Goal: Check status: Check status

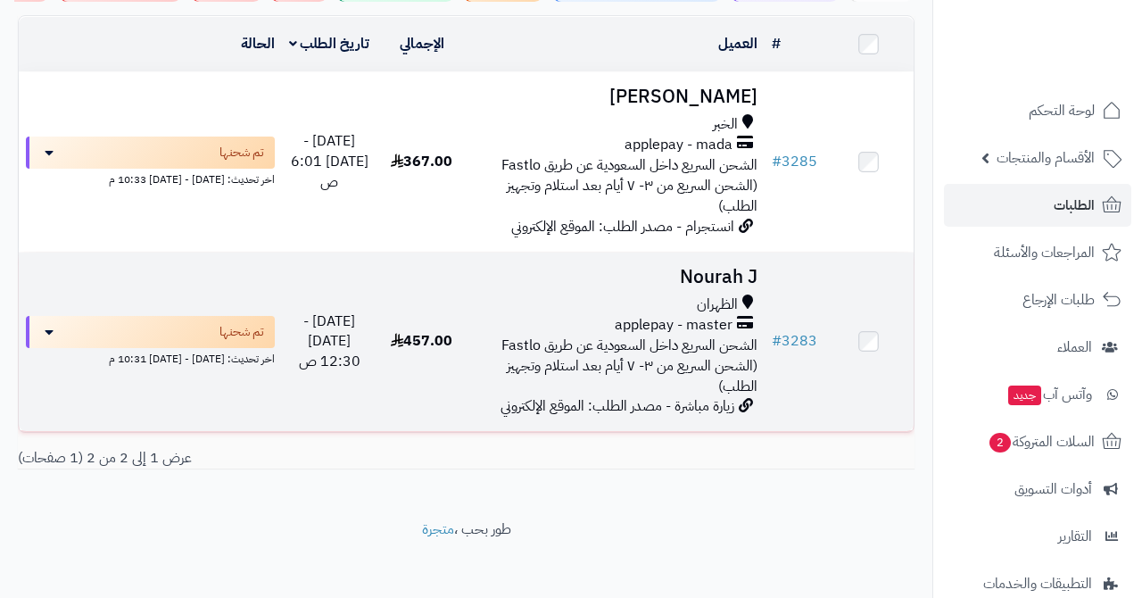
scroll to position [202, 0]
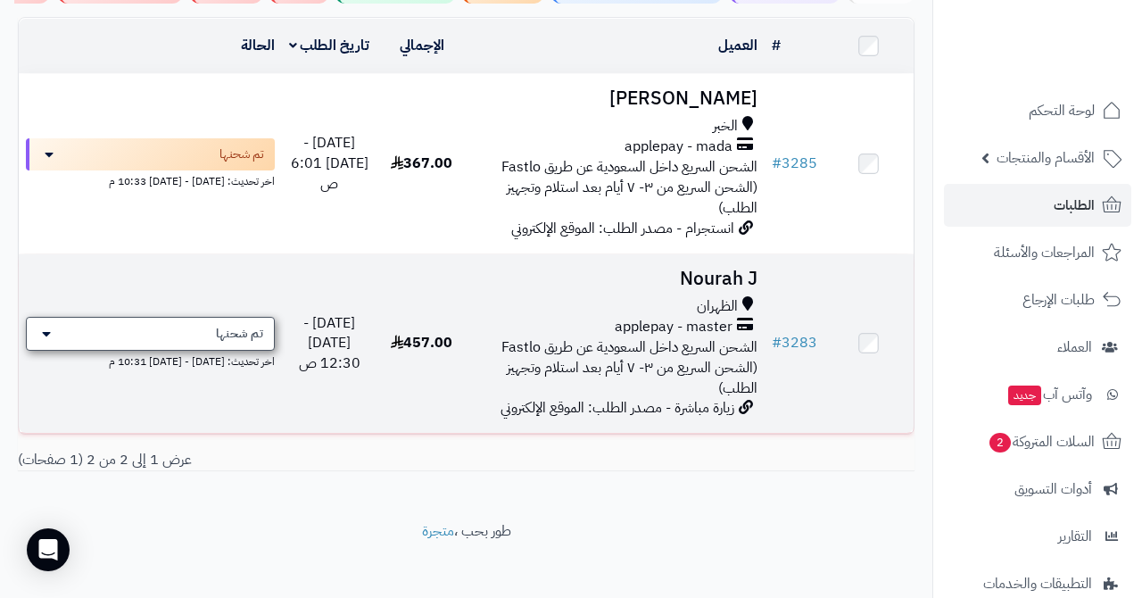
click at [260, 330] on span "تم شحنها" at bounding box center [239, 334] width 47 height 18
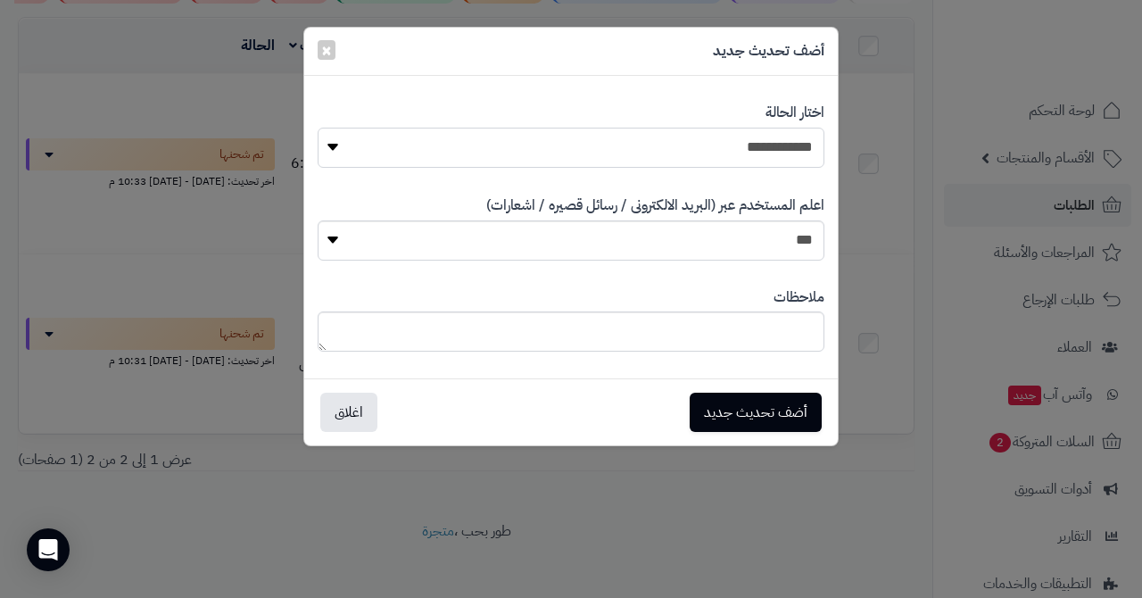
select select "*"
click at [736, 433] on div "أضف تحديث جديد اغلاق" at bounding box center [571, 411] width 534 height 67
click at [743, 413] on button "أضف تحديث جديد" at bounding box center [756, 411] width 132 height 39
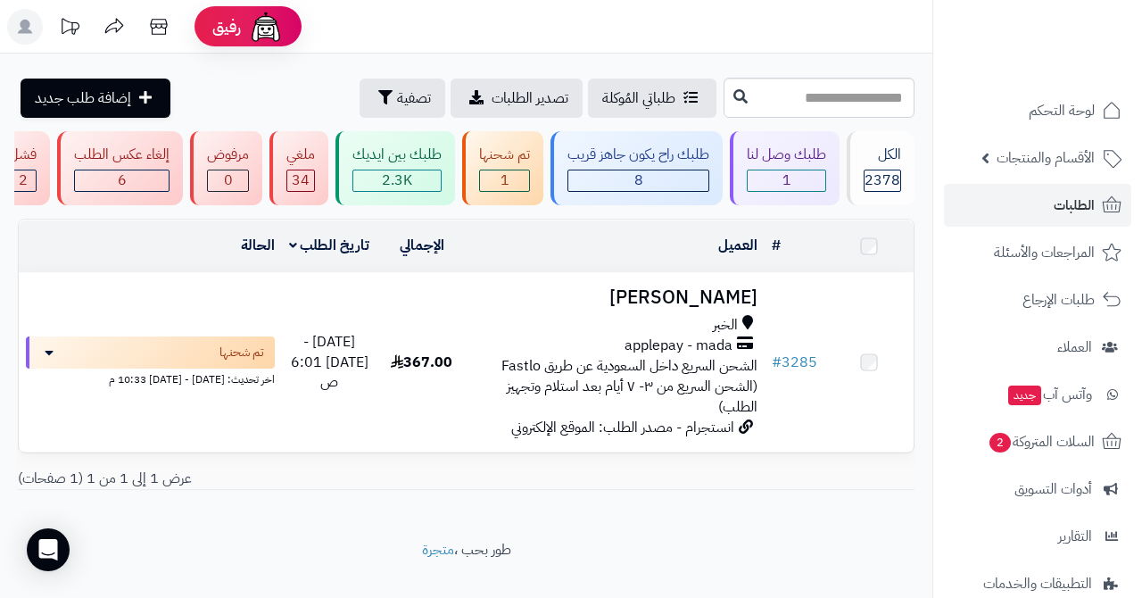
click at [225, 356] on span "تم شحنها" at bounding box center [242, 353] width 45 height 18
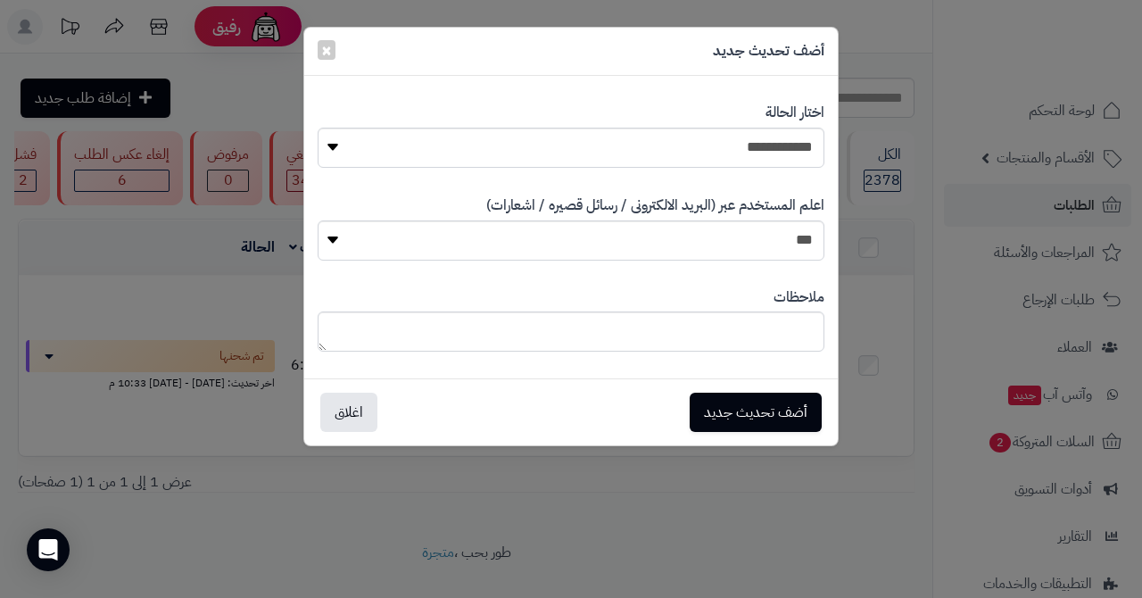
scroll to position [26, 0]
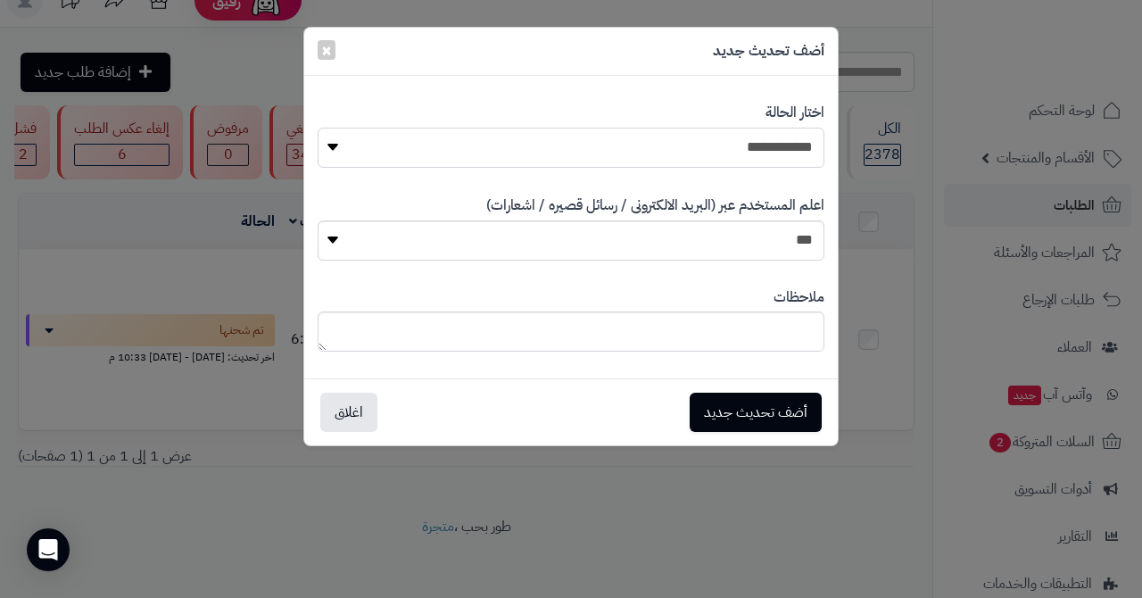
click at [707, 137] on select "**********" at bounding box center [571, 148] width 507 height 40
select select "*"
click at [742, 386] on div "أضف تحديث جديد اغلاق" at bounding box center [571, 411] width 534 height 67
click at [740, 402] on button "أضف تحديث جديد" at bounding box center [756, 411] width 132 height 39
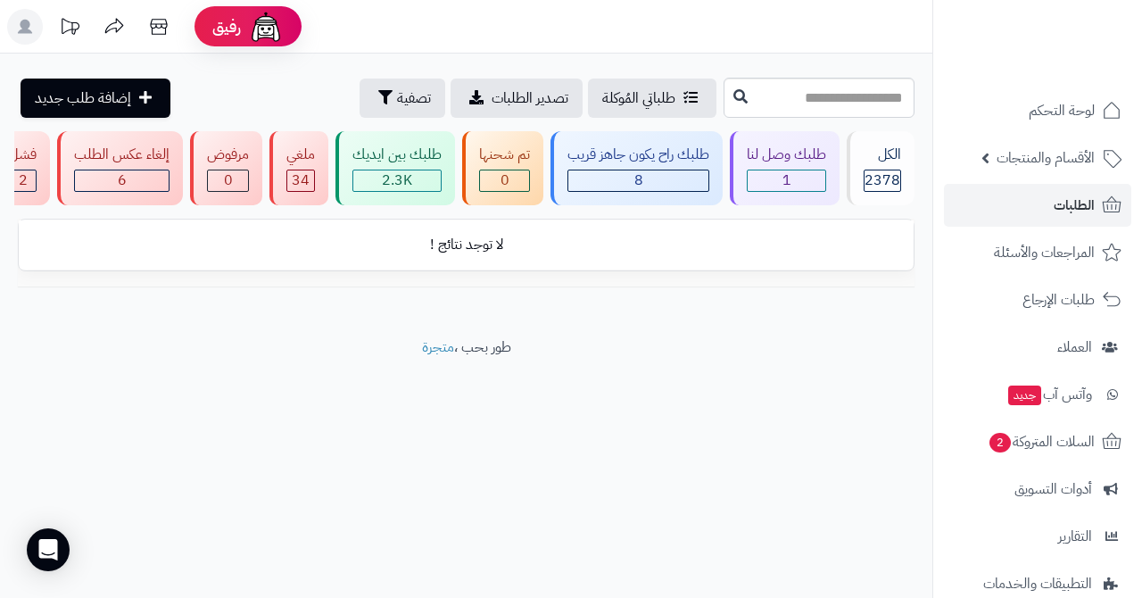
click at [1053, 206] on link "الطلبات" at bounding box center [1037, 205] width 187 height 43
